Goal: Information Seeking & Learning: Understand process/instructions

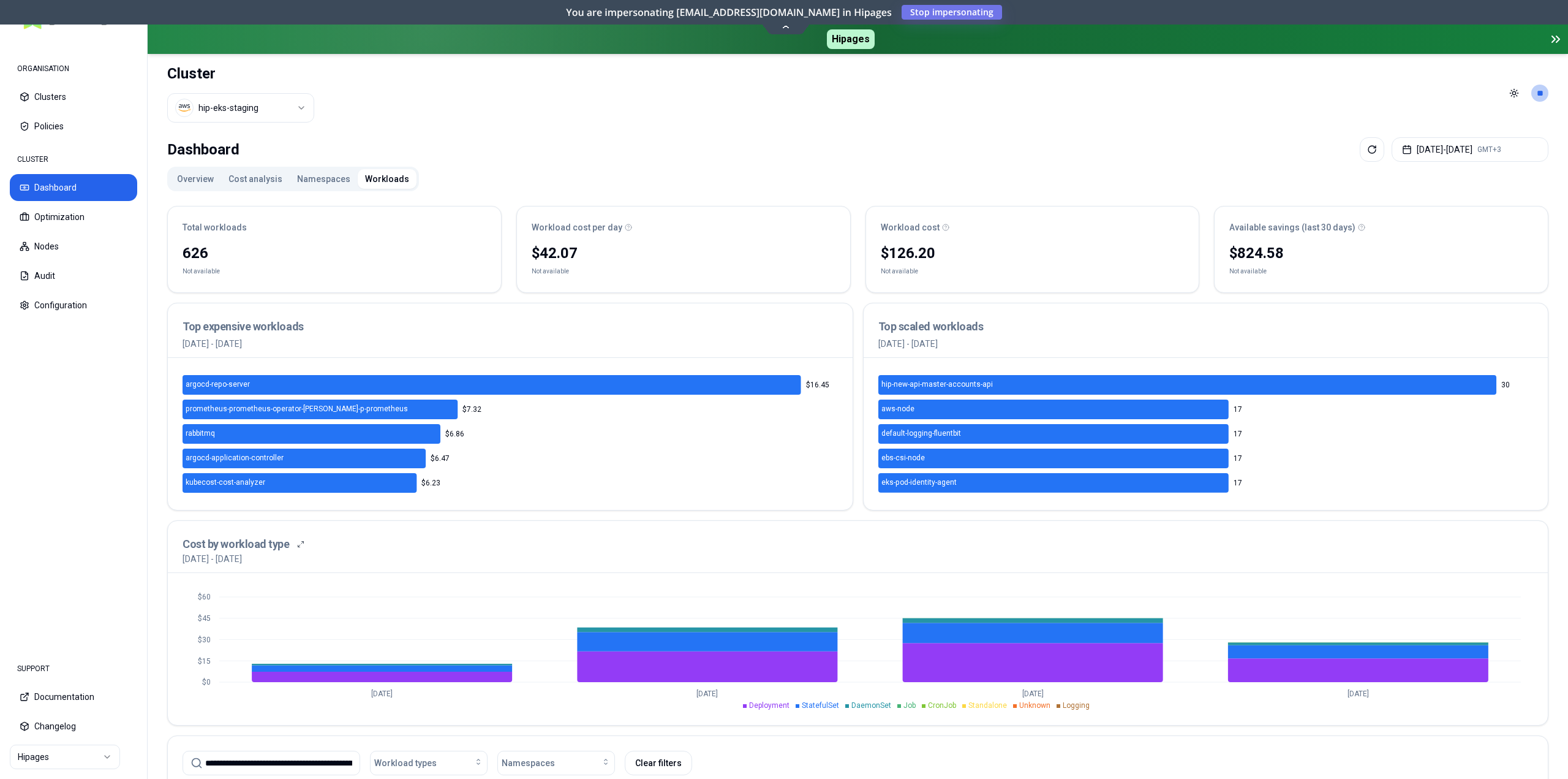
scroll to position [184, 0]
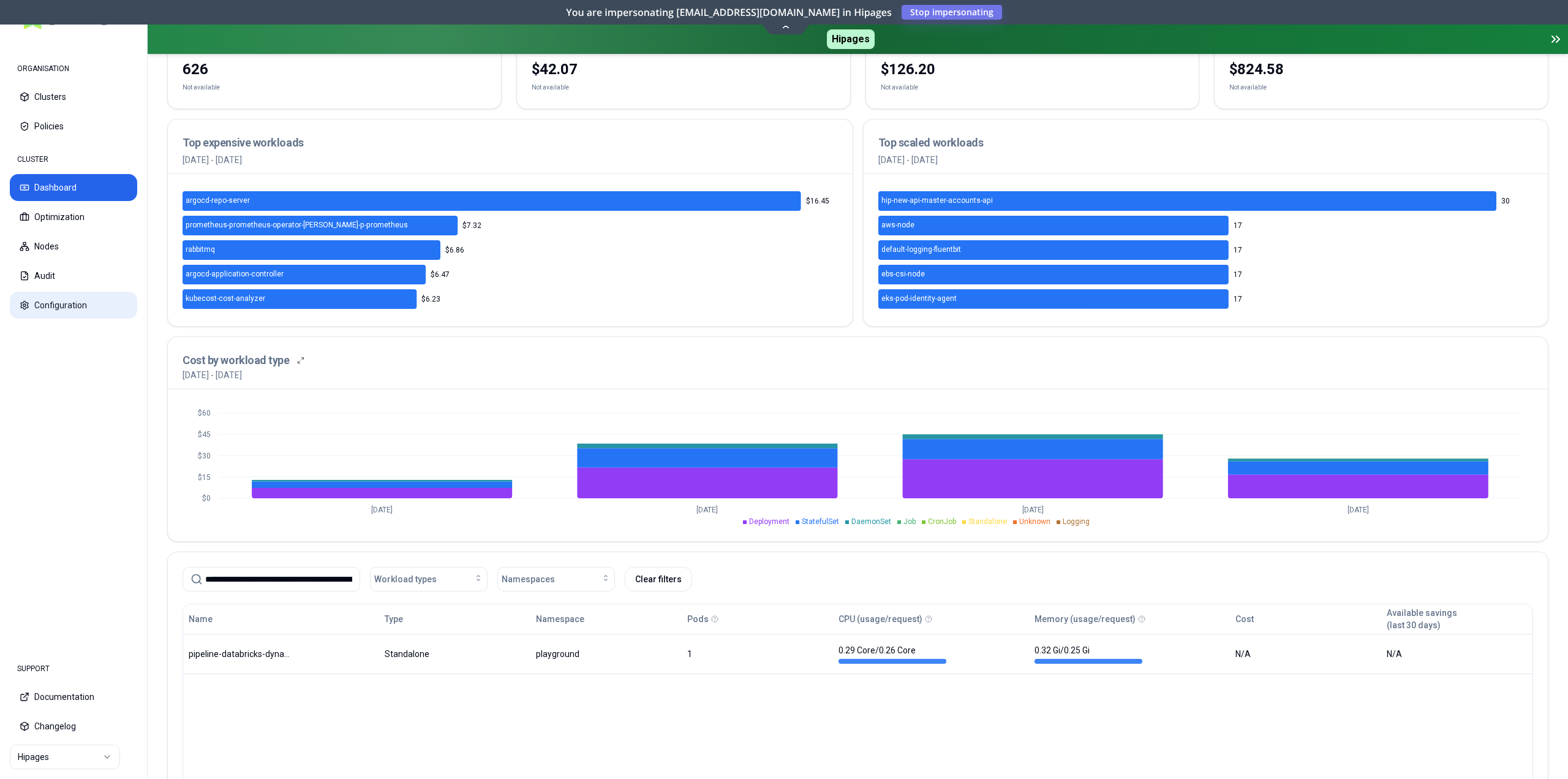
click at [59, 309] on button "Configuration" at bounding box center [73, 305] width 128 height 27
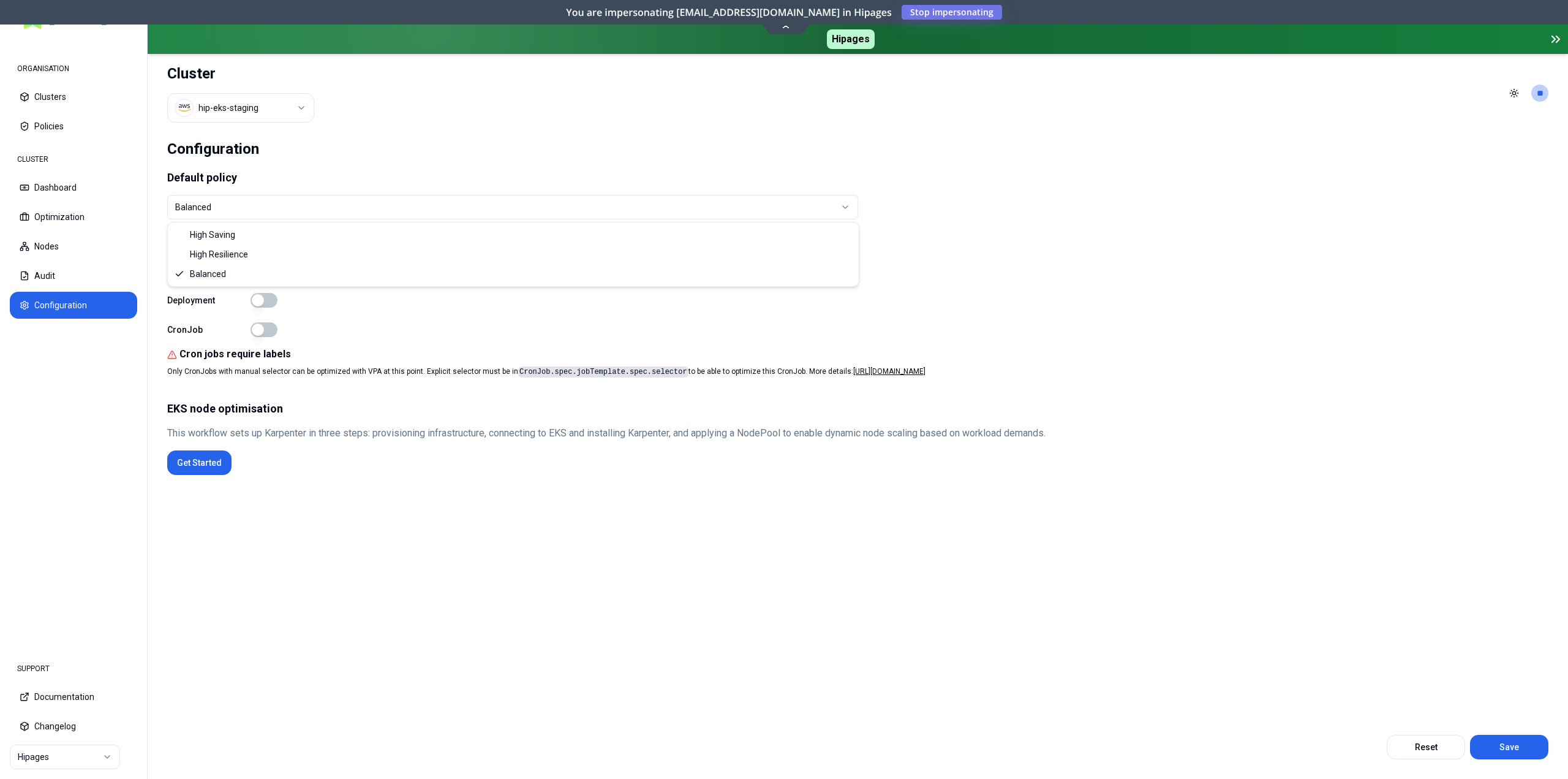
click at [234, 206] on html "ORGANISATION Clusters Policies CLUSTER Dashboard Optimization Nodes Audit Confi…" at bounding box center [784, 389] width 1568 height 779
click at [1016, 189] on html "ORGANISATION Clusters Policies CLUSTER Dashboard Optimization Nodes Audit Confi…" at bounding box center [784, 389] width 1568 height 779
click at [55, 122] on button "Policies" at bounding box center [73, 126] width 128 height 27
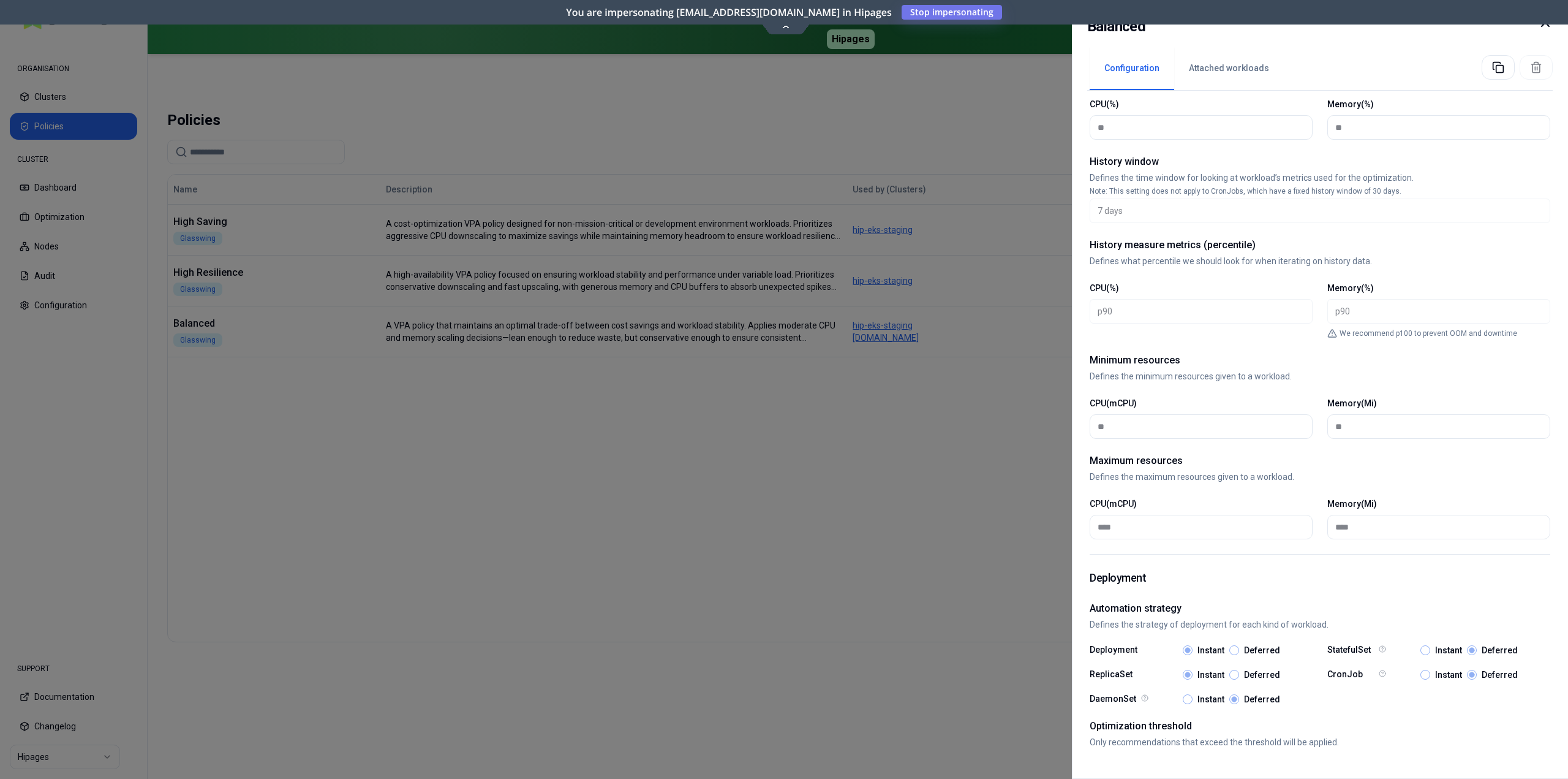
scroll to position [200, 0]
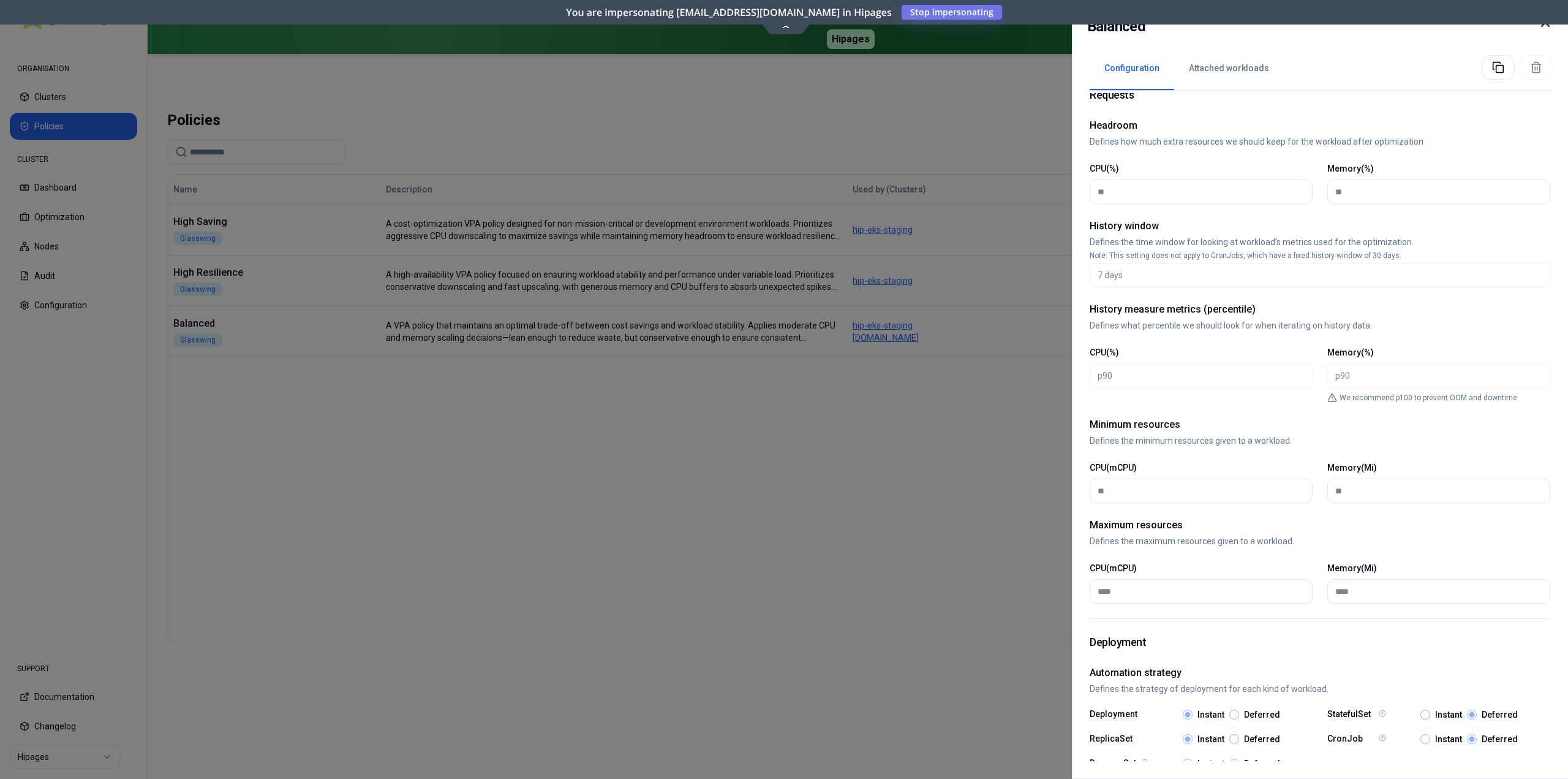
click at [1546, 29] on icon at bounding box center [1545, 22] width 15 height 15
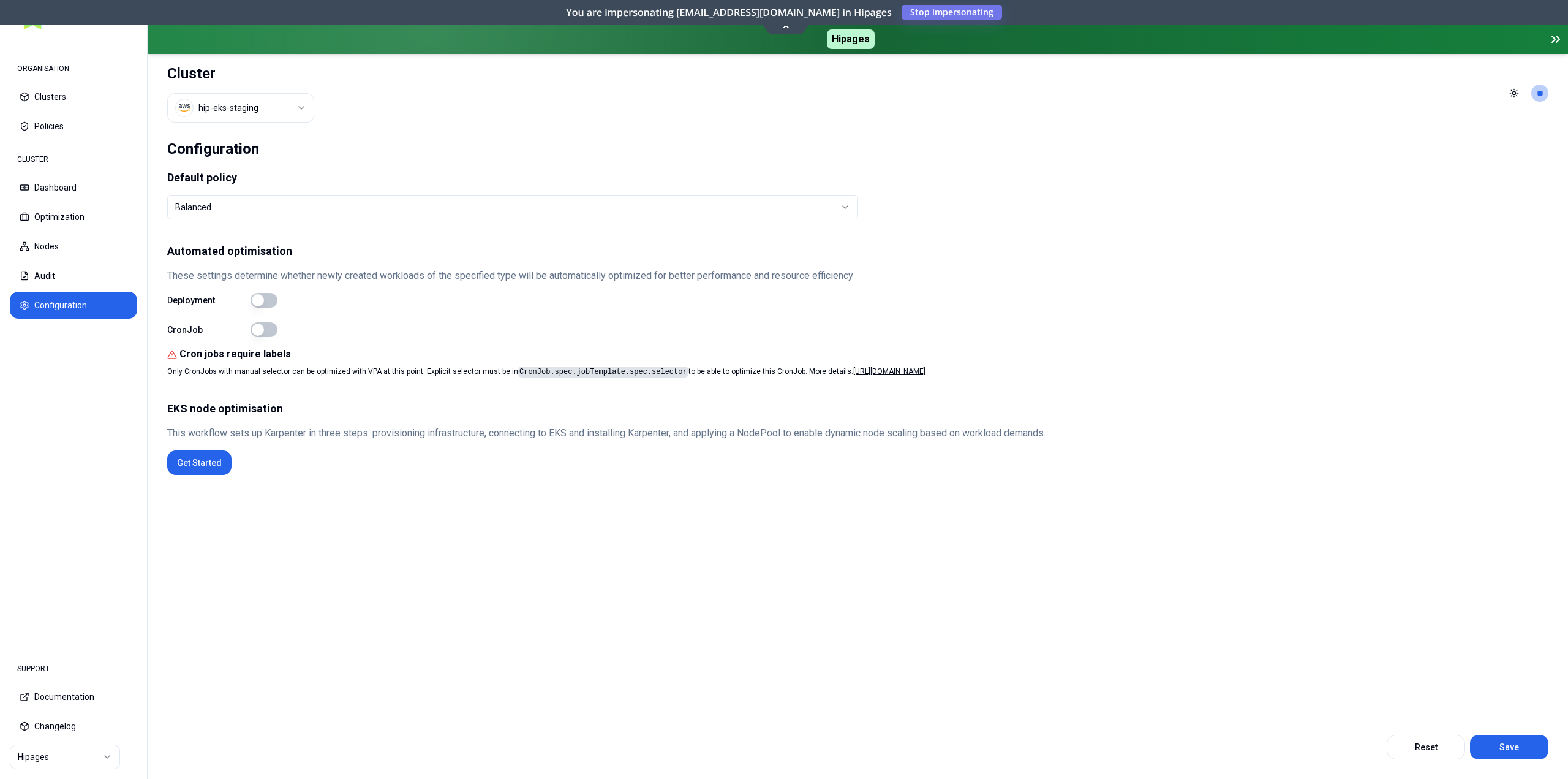
click at [184, 302] on label "Deployment" at bounding box center [206, 300] width 78 height 8
drag, startPoint x: 508, startPoint y: 371, endPoint x: 662, endPoint y: 375, distance: 154.1
click at [662, 375] on code "CronJob.spec.jobTemplate.spec.selector" at bounding box center [603, 371] width 170 height 11
copy code "CronJob.spec.jobTemplate.spec.selector"
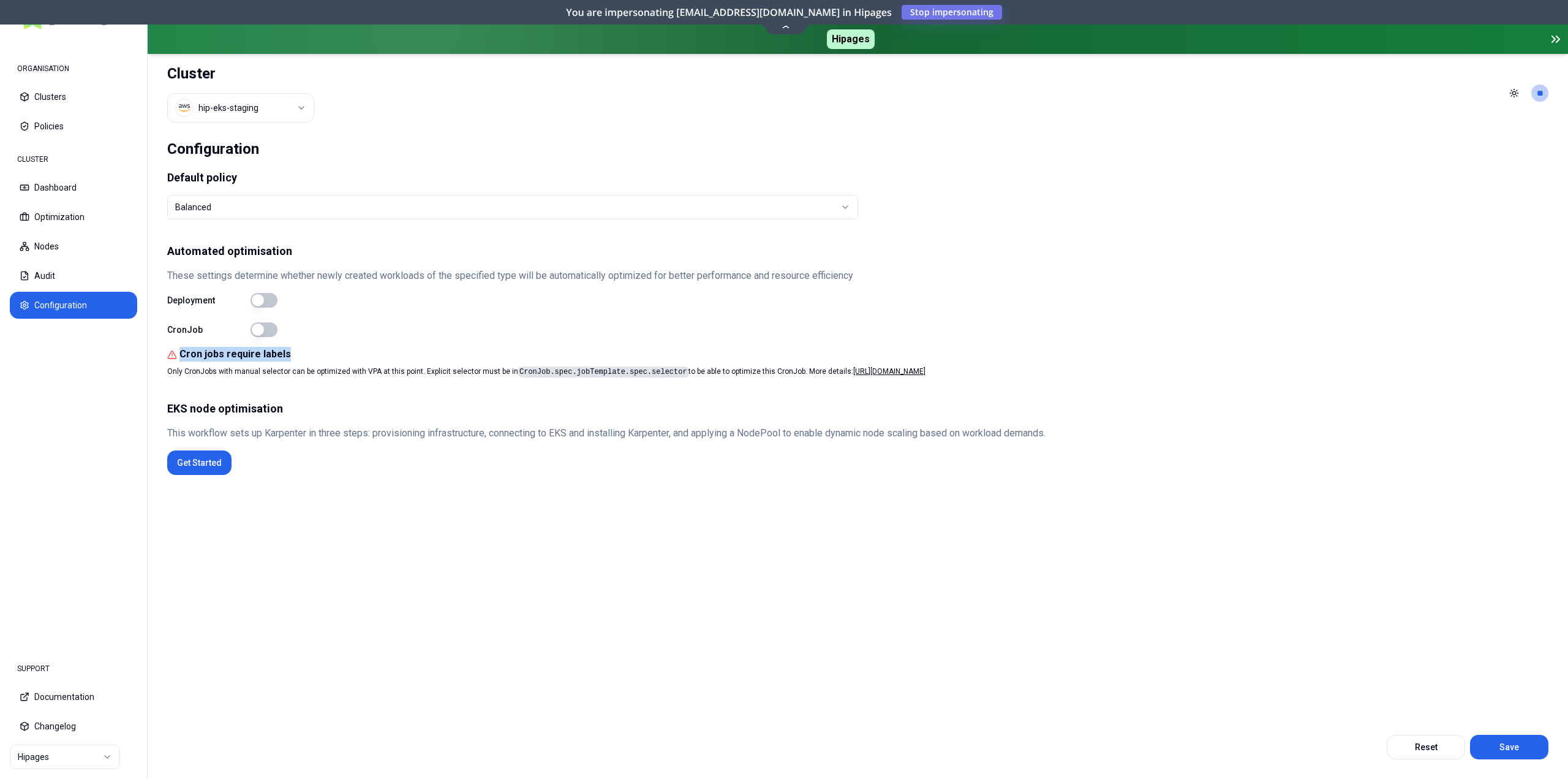
drag, startPoint x: 291, startPoint y: 352, endPoint x: 178, endPoint y: 356, distance: 113.1
click at [178, 356] on div "Cron jobs require labels" at bounding box center [858, 354] width 1381 height 15
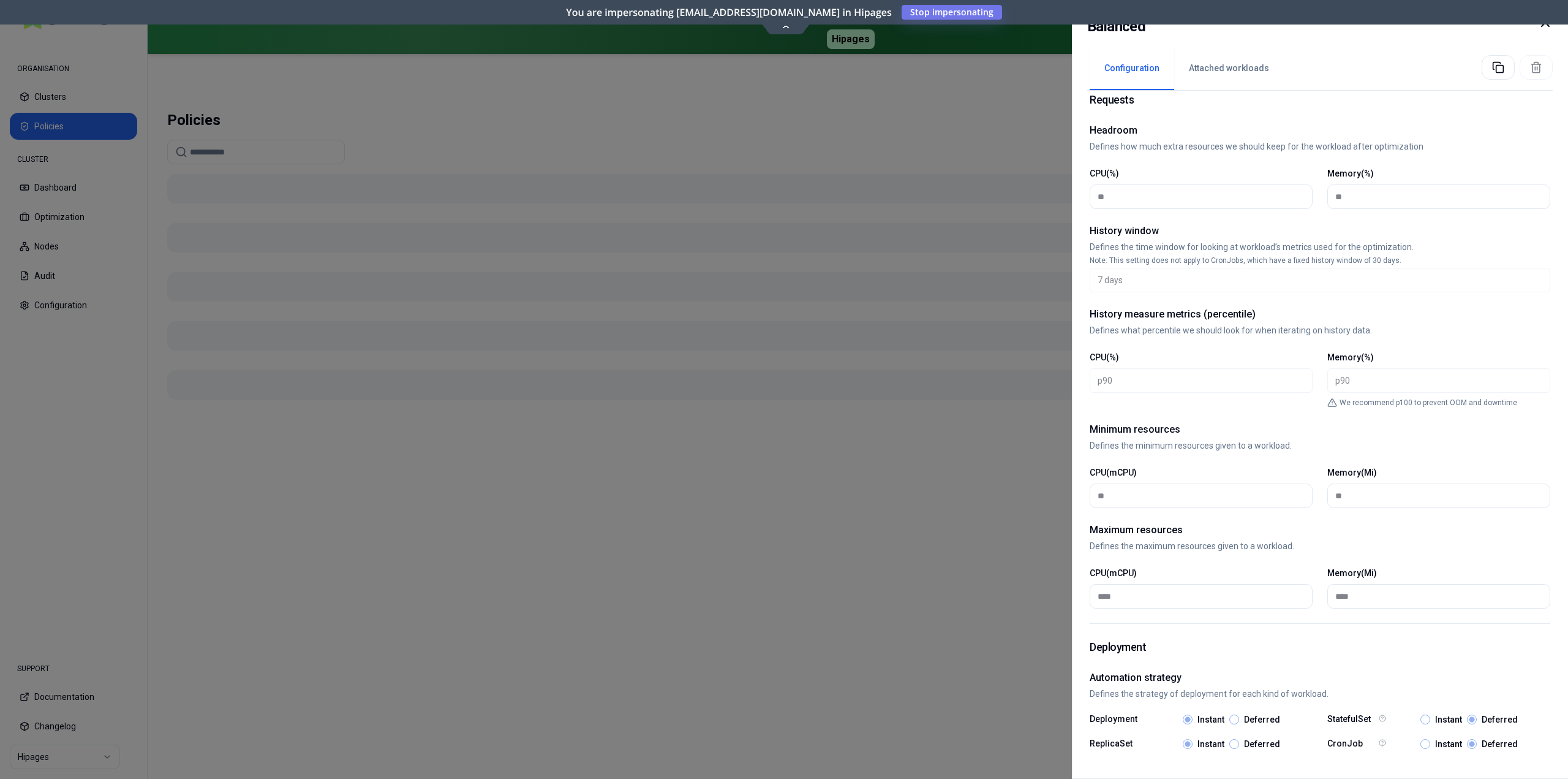
scroll to position [322, 0]
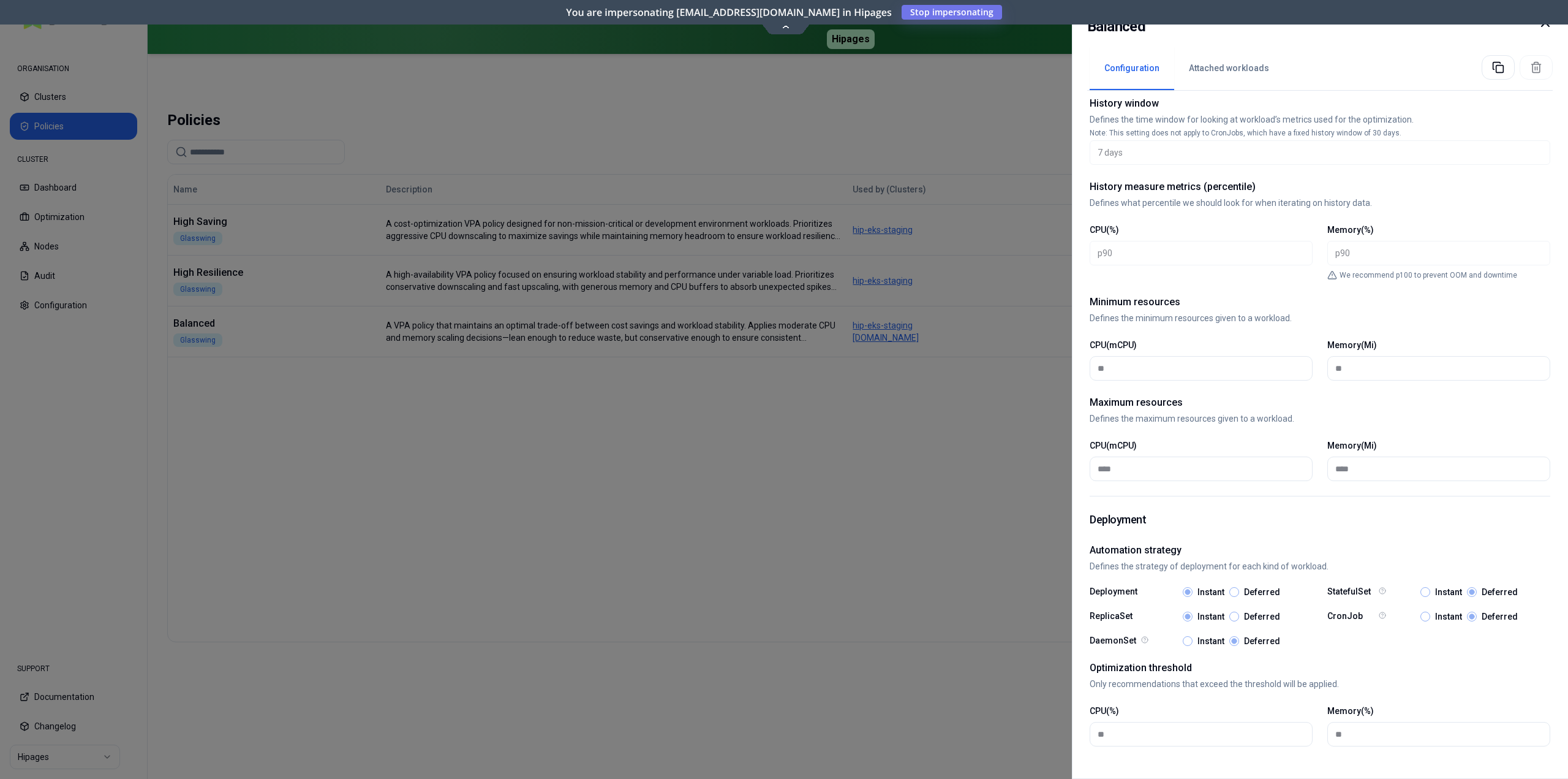
click at [1417, 694] on div "Deployment Automation strategy Defines the strategy of deployment for each kind…" at bounding box center [1320, 628] width 460 height 265
click at [985, 752] on div at bounding box center [784, 389] width 1568 height 779
